Goal: Navigation & Orientation: Find specific page/section

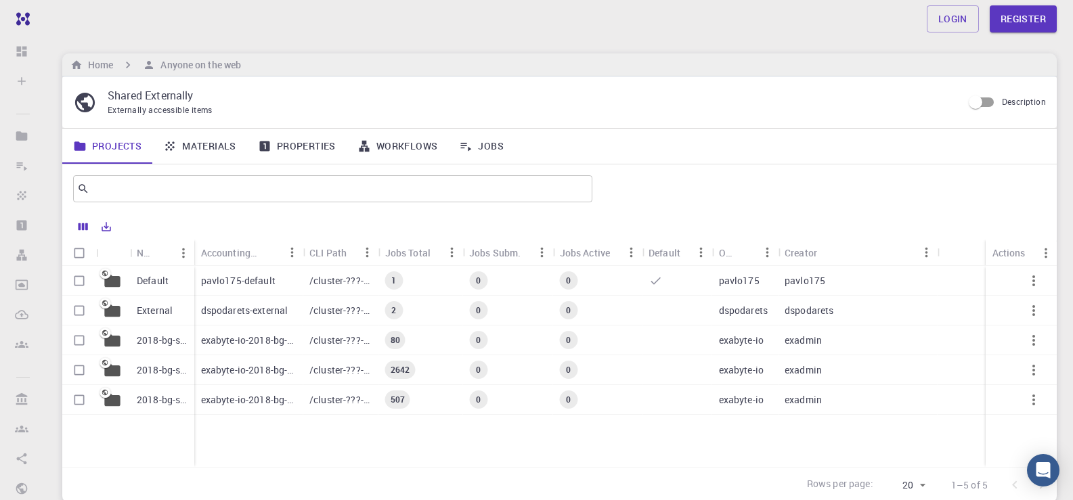
click at [236, 284] on p "pavlo175-default" at bounding box center [238, 281] width 74 height 14
